Goal: Transaction & Acquisition: Download file/media

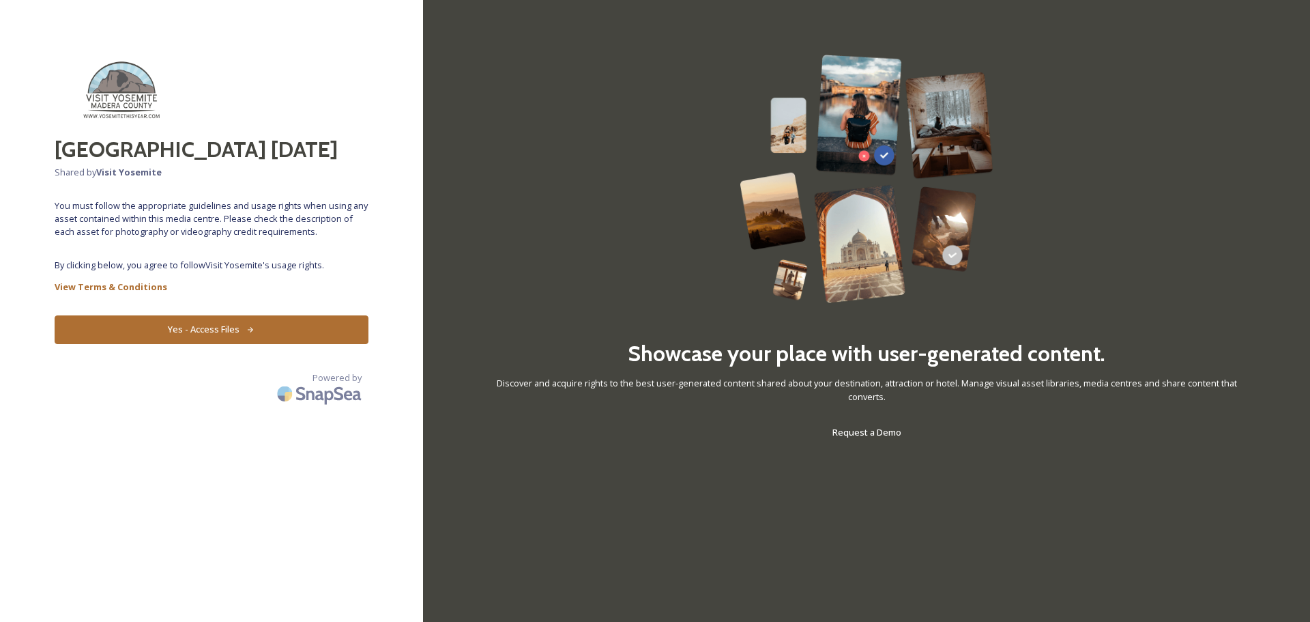
click at [144, 339] on button "Yes - Access Files" at bounding box center [212, 329] width 314 height 28
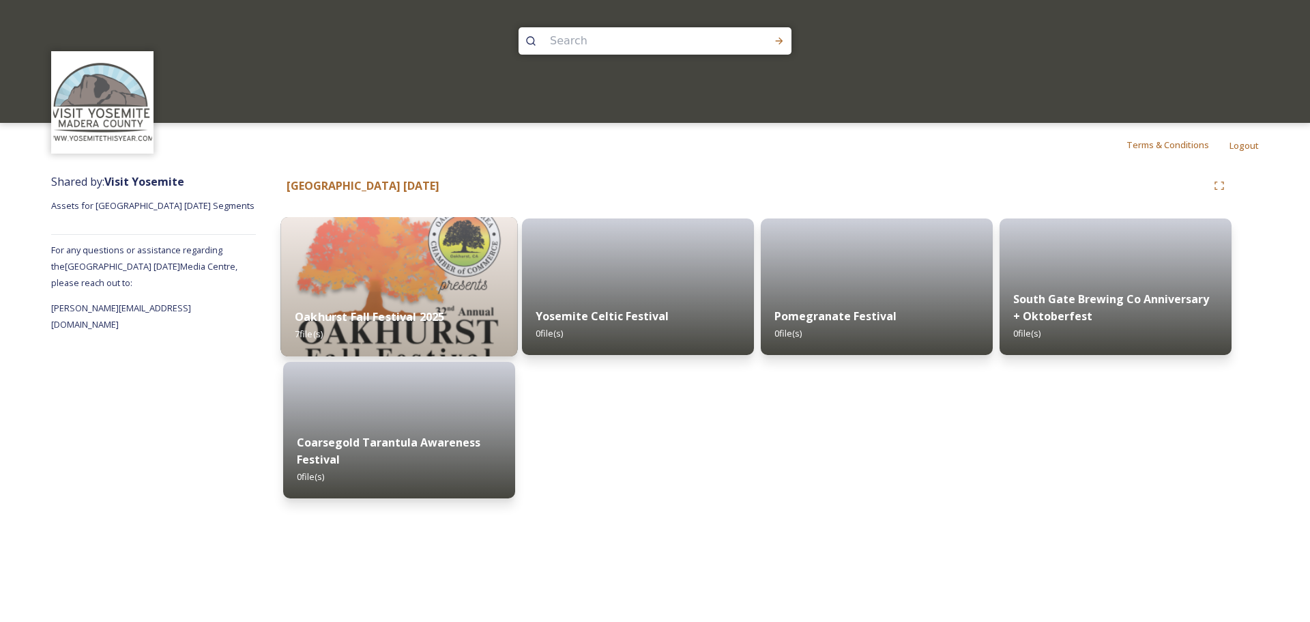
click at [395, 259] on img at bounding box center [399, 286] width 237 height 139
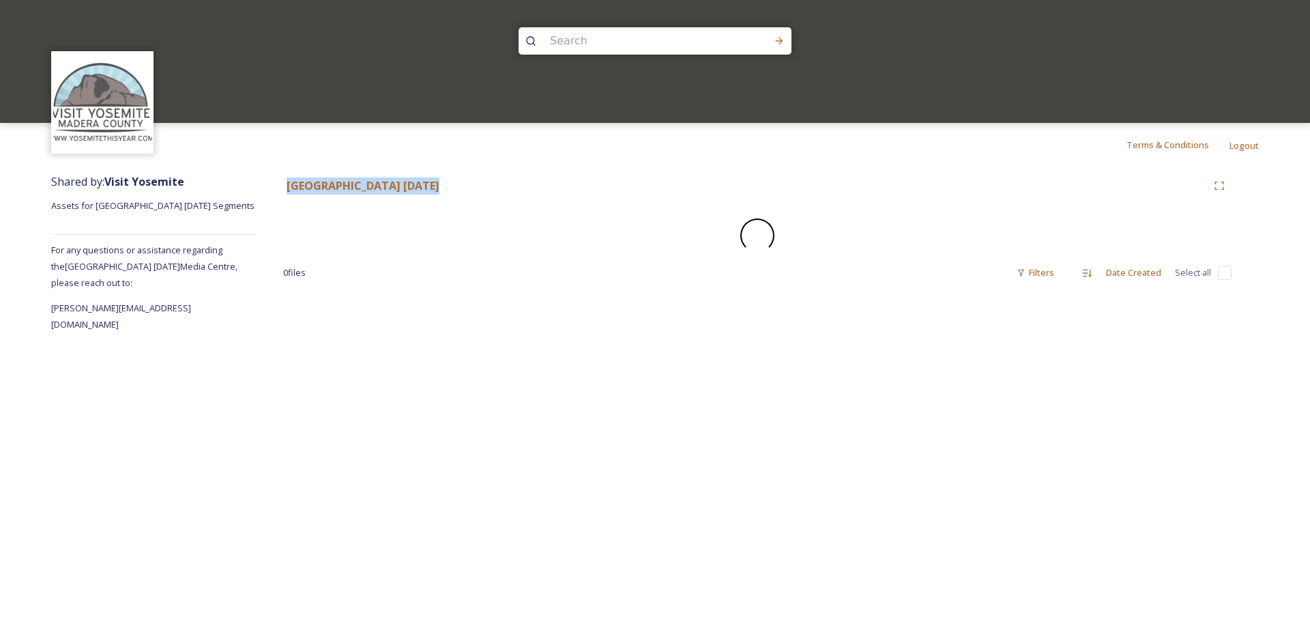
click at [395, 259] on div "0 file s Filters Date Created Select all" at bounding box center [757, 272] width 948 height 27
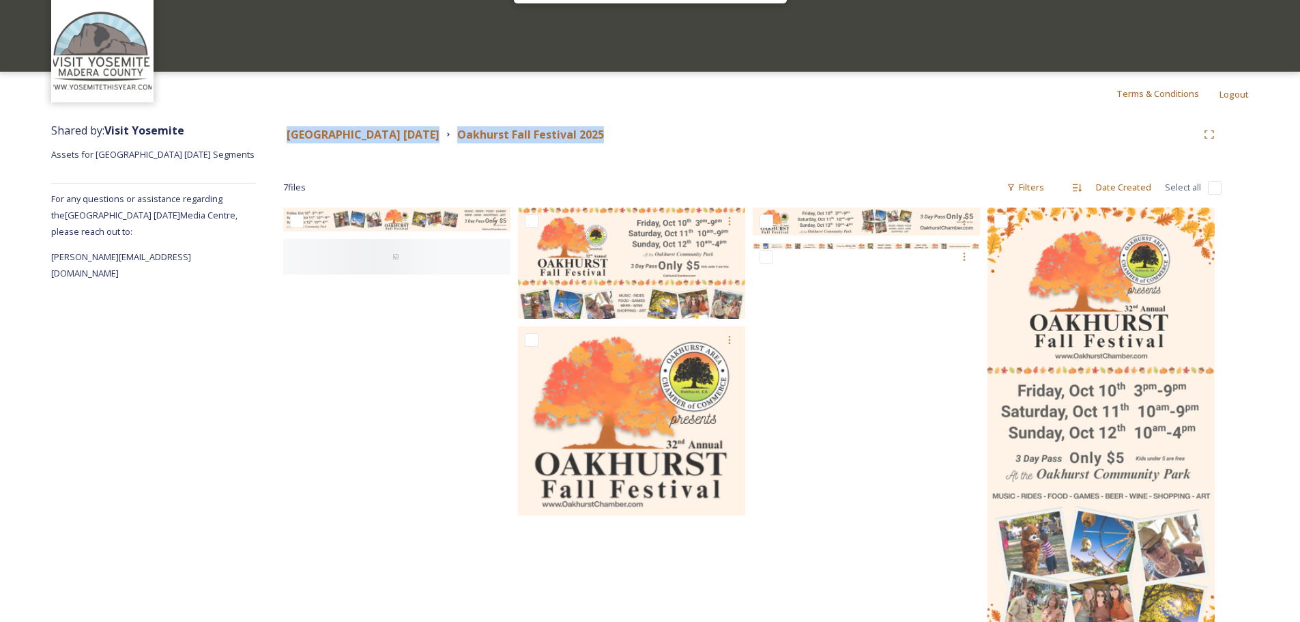
scroll to position [121, 0]
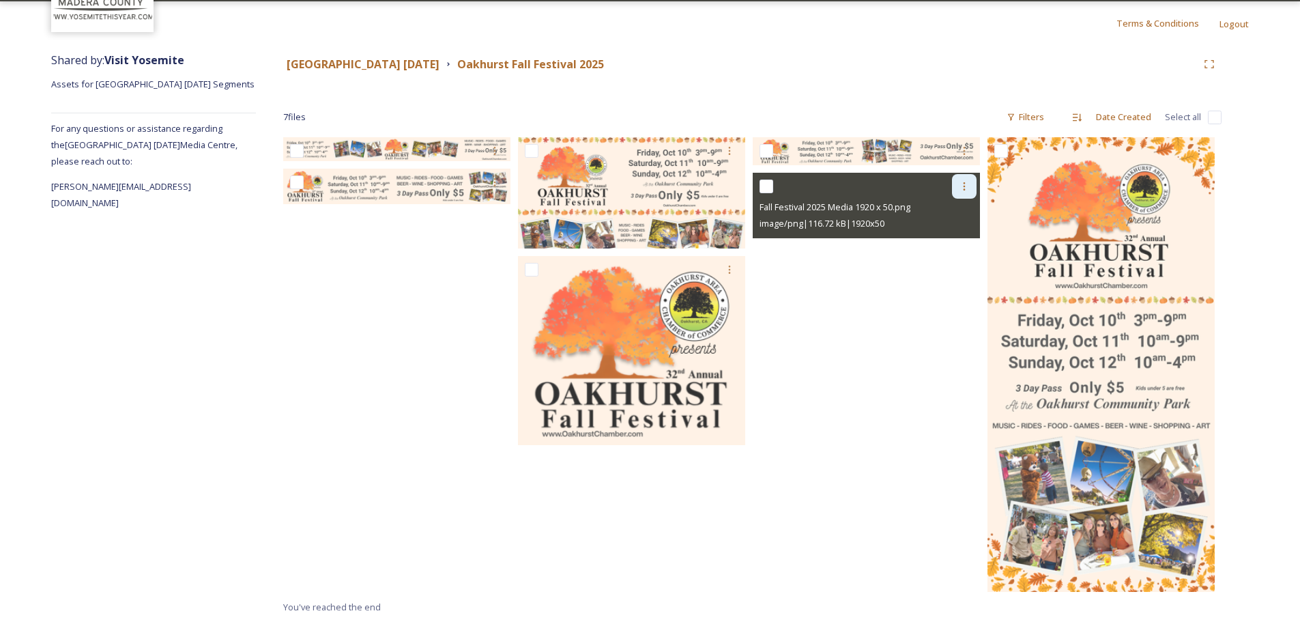
click at [959, 194] on div at bounding box center [964, 186] width 25 height 25
click at [944, 245] on span "Download" at bounding box center [948, 243] width 42 height 13
